Goal: Find specific page/section: Find specific page/section

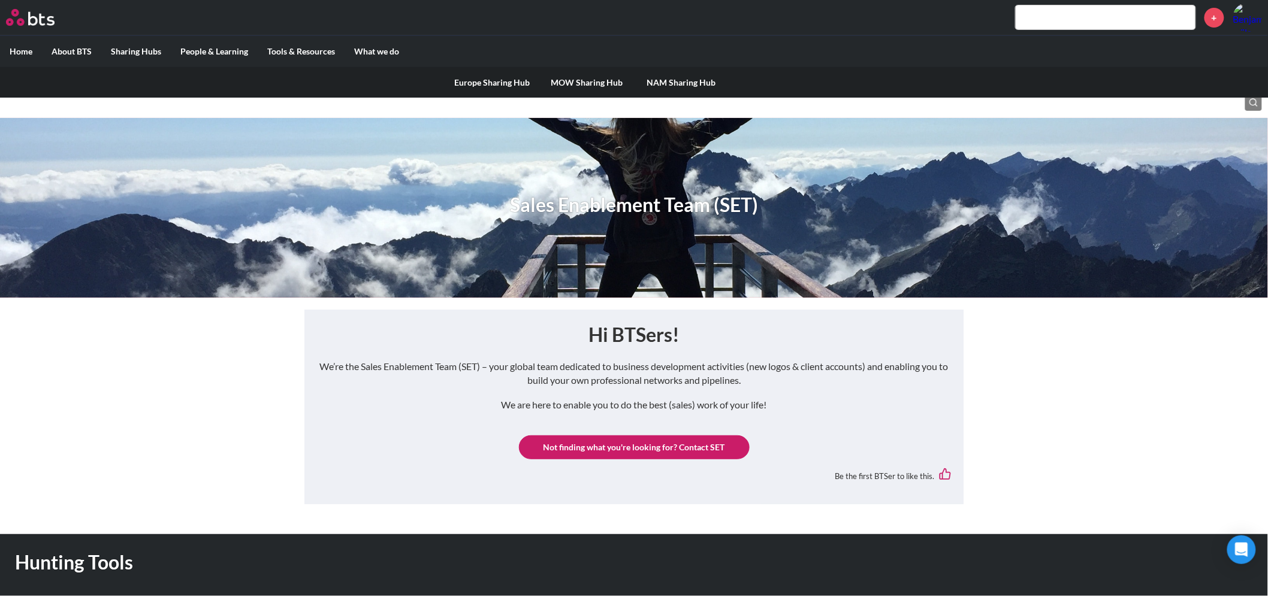
click at [481, 83] on link "Europe Sharing Hub" at bounding box center [492, 82] width 95 height 31
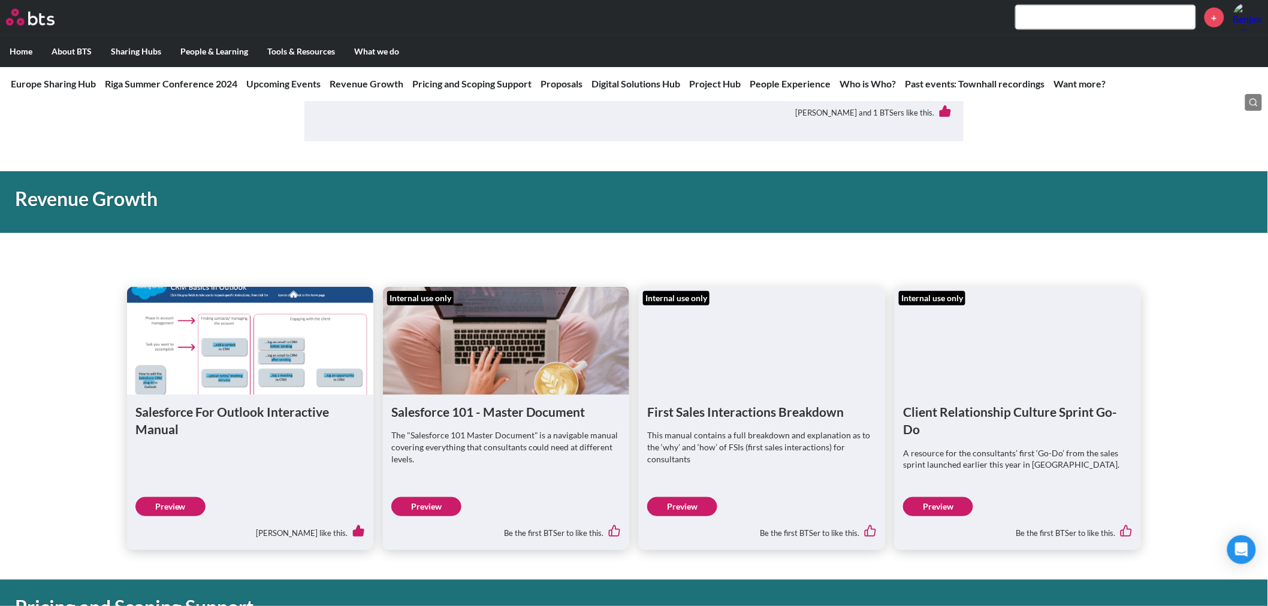
scroll to position [932, 0]
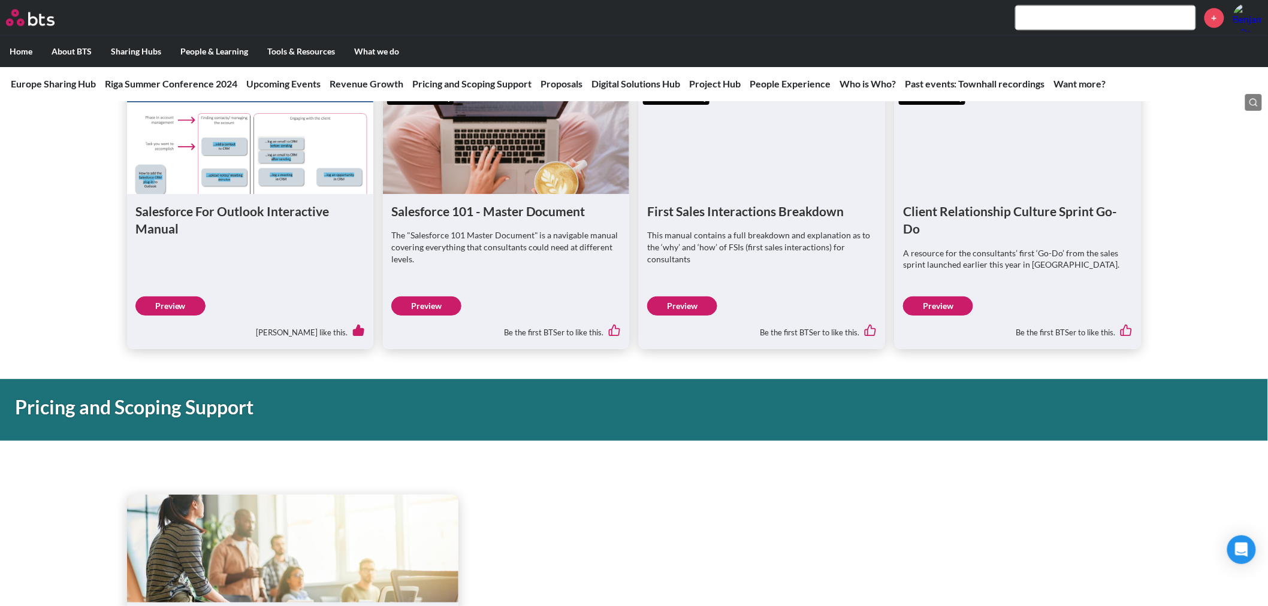
scroll to position [998, 0]
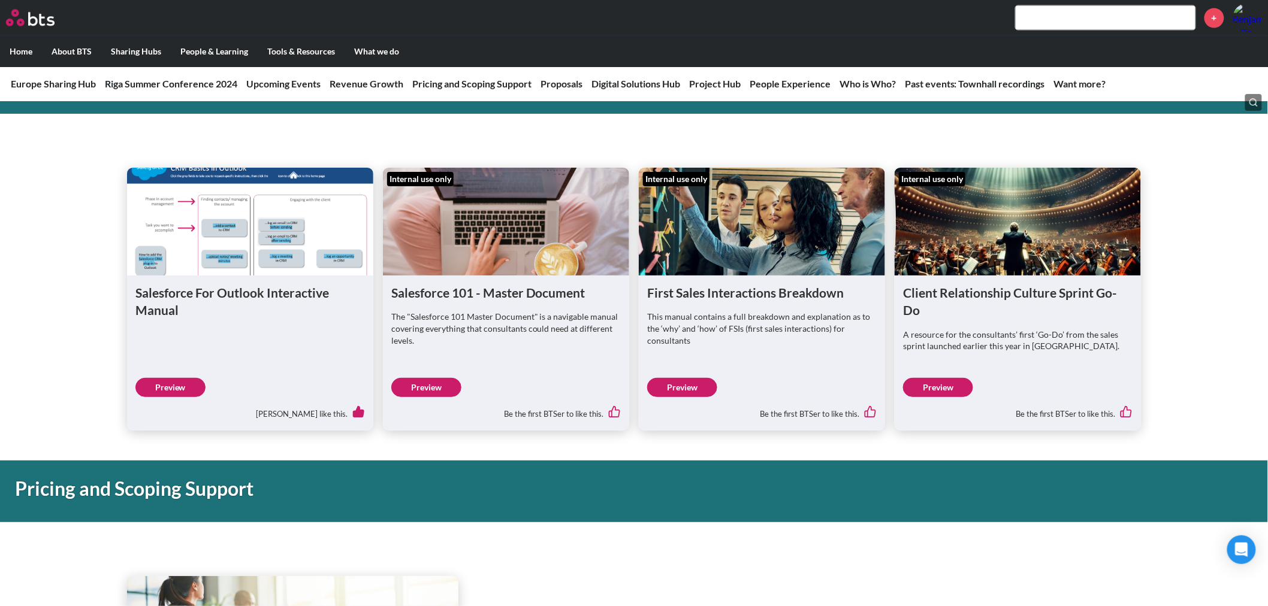
click at [983, 304] on div "Client Relationship Culture Sprint Go-Do A resource for the consultants’ first …" at bounding box center [1017, 327] width 229 height 87
click at [924, 382] on link "Preview" at bounding box center [938, 387] width 70 height 19
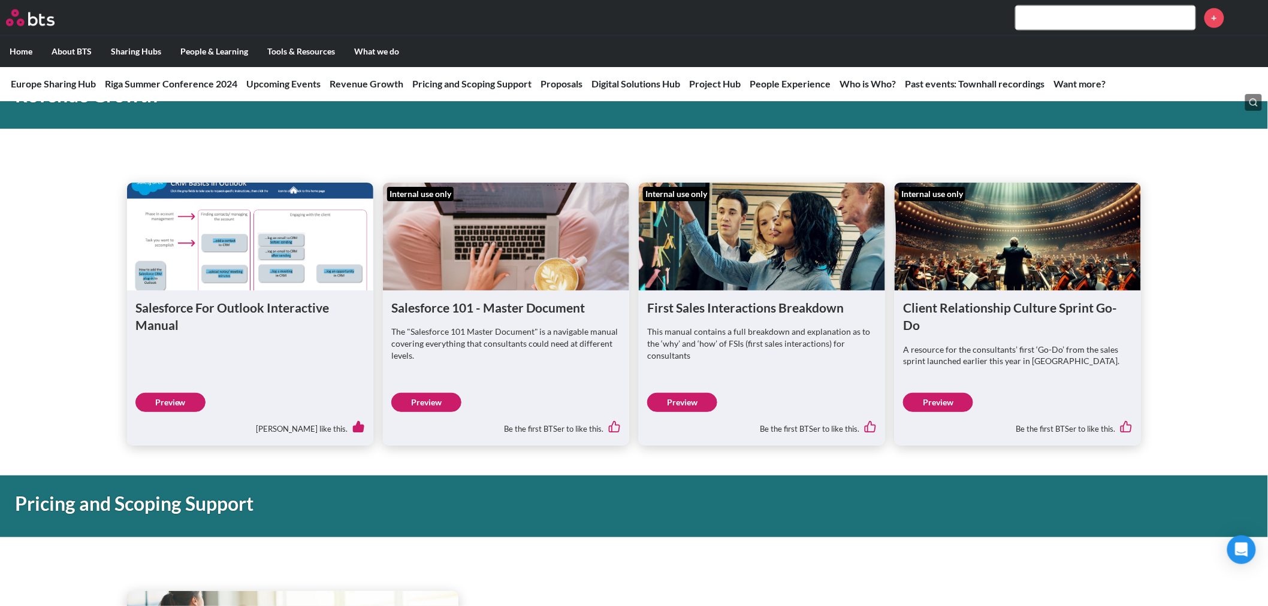
scroll to position [1065, 0]
